Goal: Find specific page/section: Find specific page/section

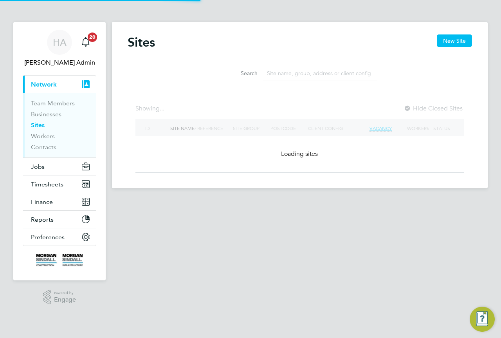
click at [298, 70] on input at bounding box center [320, 73] width 114 height 15
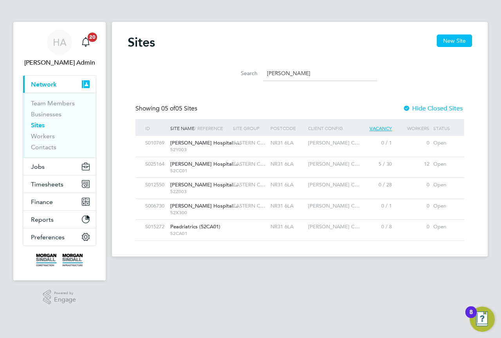
type input "James Pag"
click at [256, 145] on span "EASTERN C…" at bounding box center [249, 142] width 33 height 7
click at [224, 172] on span "52CC01" at bounding box center [199, 171] width 59 height 6
click at [71, 38] on div "HA" at bounding box center [59, 42] width 25 height 25
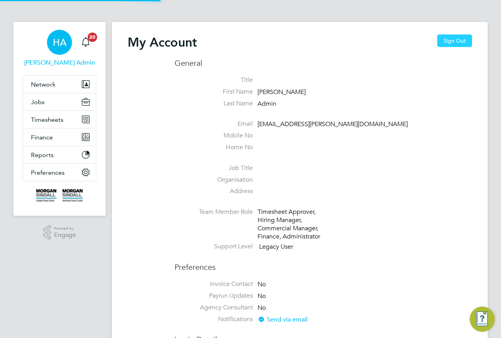
click at [443, 41] on button "Sign Out" at bounding box center [454, 40] width 35 height 13
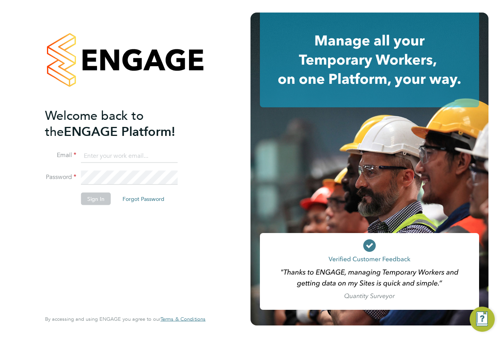
click at [154, 153] on input at bounding box center [129, 156] width 97 height 14
type input "vendorkeyaccounts2@hays.com"
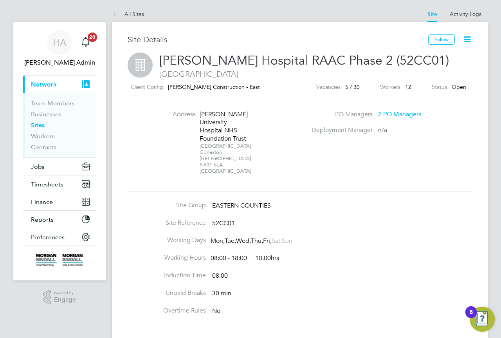
drag, startPoint x: 224, startPoint y: 163, endPoint x: 198, endPoint y: 113, distance: 56.4
click at [198, 113] on li "Address James Paget University Hospital NHS Foundation Trust Lowestoft Road Gor…" at bounding box center [230, 146] width 154 height 72
copy div "James Paget University Hospital NHS Foundation Trust Lowestoft Road Gorleston N…"
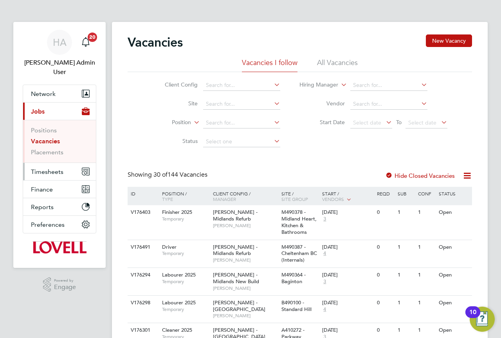
click at [51, 168] on span "Timesheets" at bounding box center [47, 171] width 33 height 7
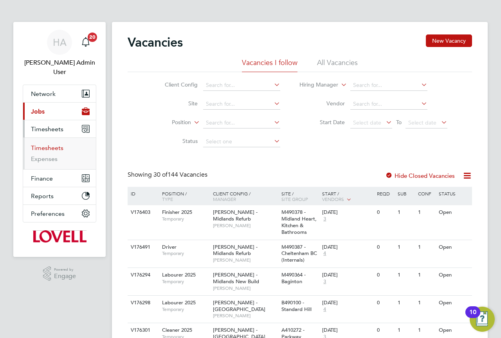
click at [49, 144] on link "Timesheets" at bounding box center [47, 147] width 33 height 7
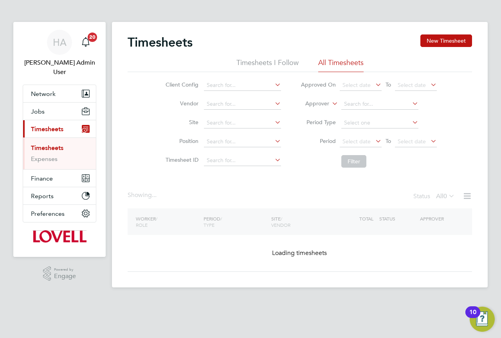
click at [331, 104] on icon at bounding box center [331, 101] width 0 height 7
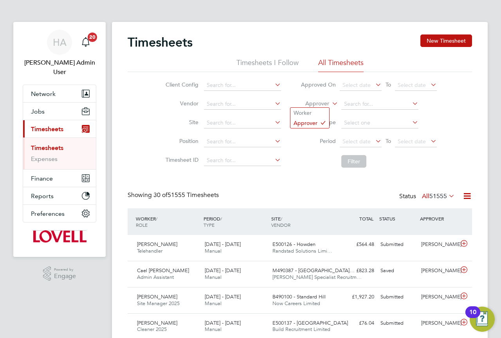
click at [317, 109] on li "Worker" at bounding box center [310, 113] width 39 height 10
click at [357, 104] on input at bounding box center [380, 104] width 77 height 11
click at [385, 153] on li "John P arfitt" at bounding box center [389, 157] width 97 height 11
type input "John Parfitt"
click at [368, 161] on li "Filter" at bounding box center [369, 161] width 156 height 20
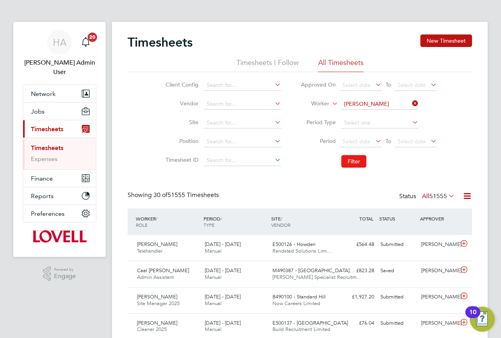
click at [352, 161] on button "Filter" at bounding box center [354, 161] width 25 height 13
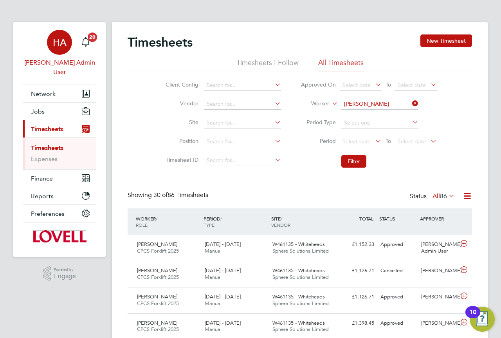
click at [63, 40] on span "HA" at bounding box center [60, 42] width 14 height 10
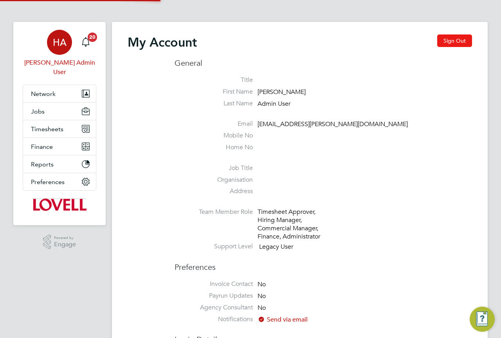
click at [446, 40] on button "Sign Out" at bounding box center [454, 40] width 35 height 13
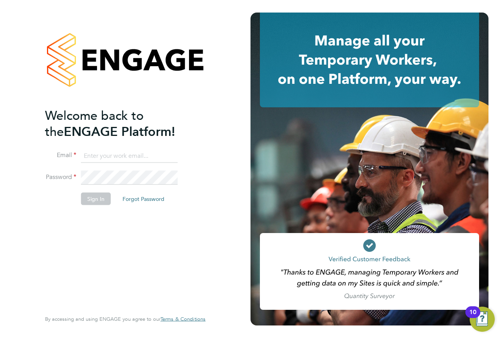
click at [123, 156] on input at bounding box center [129, 156] width 97 height 14
type input "engagemasterlogins@hays.com"
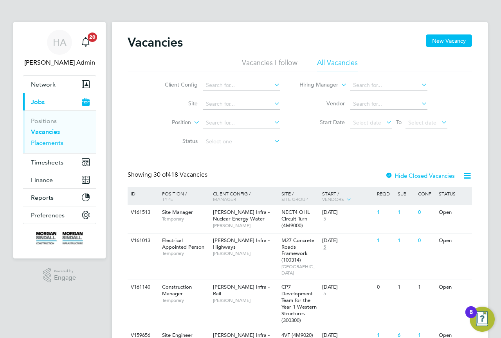
click at [44, 139] on link "Placements" at bounding box center [47, 142] width 33 height 7
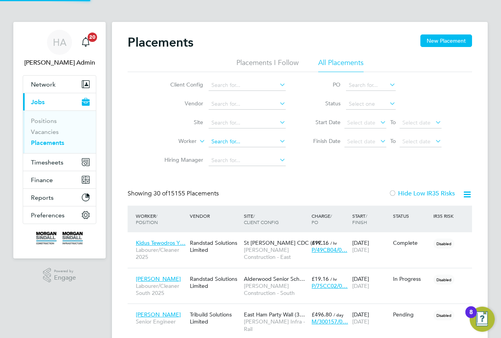
click at [229, 141] on input at bounding box center [247, 141] width 77 height 11
paste input "Sid Amor"
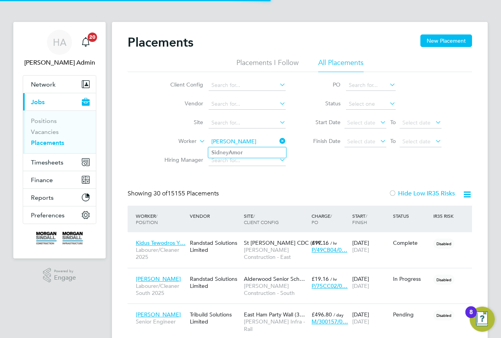
click at [243, 150] on b "Amor" at bounding box center [236, 152] width 14 height 7
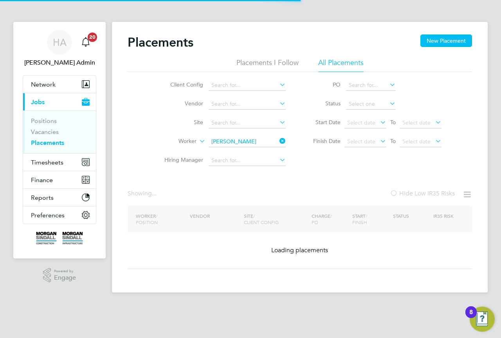
type input "[PERSON_NAME]"
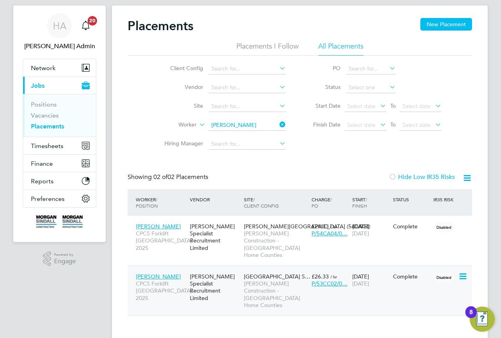
click at [228, 286] on div "[PERSON_NAME] Specialist Recruitment Limited" at bounding box center [215, 287] width 54 height 36
